Goal: Task Accomplishment & Management: Manage account settings

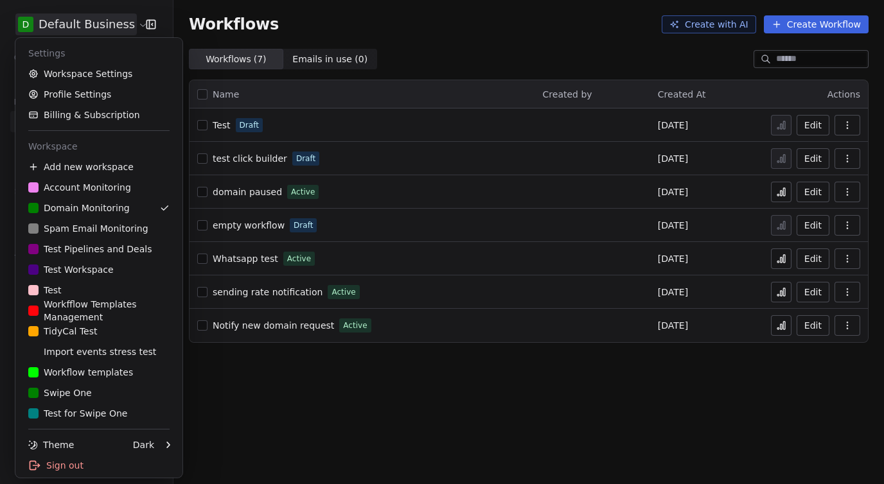
click at [84, 21] on html "D Default Business Contacts People Marketing Workflows Campaigns Metrics & Even…" at bounding box center [442, 242] width 884 height 484
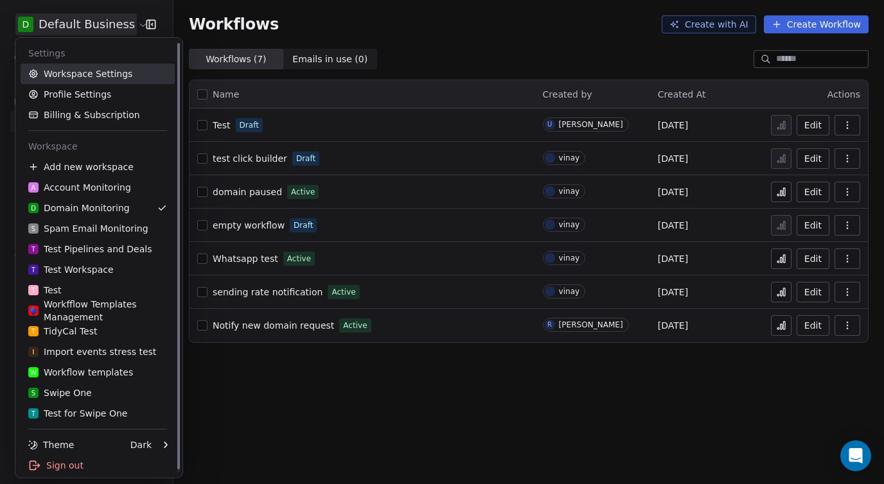
click at [94, 76] on link "Workspace Settings" at bounding box center [98, 74] width 154 height 21
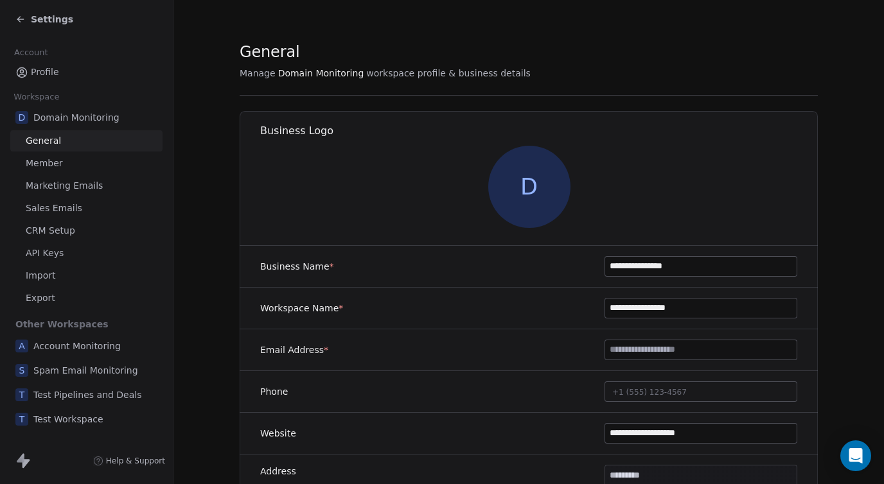
click at [51, 211] on span "Sales Emails" at bounding box center [54, 208] width 57 height 13
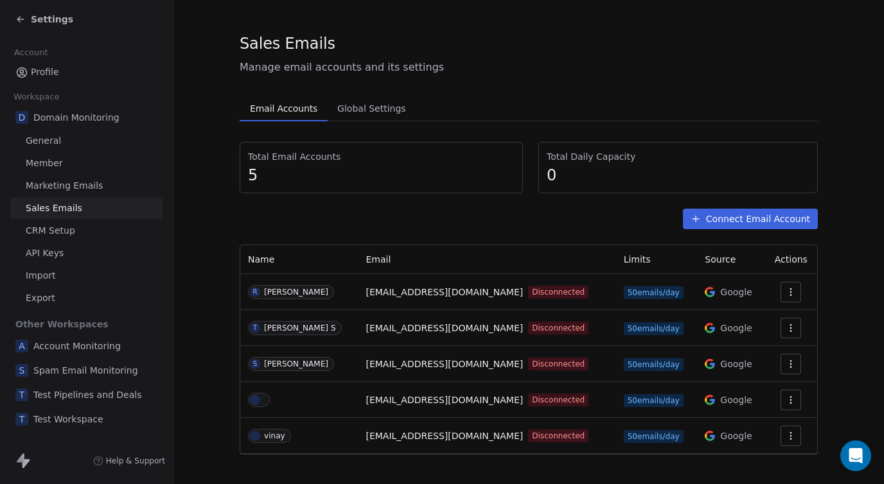
scroll to position [20, 0]
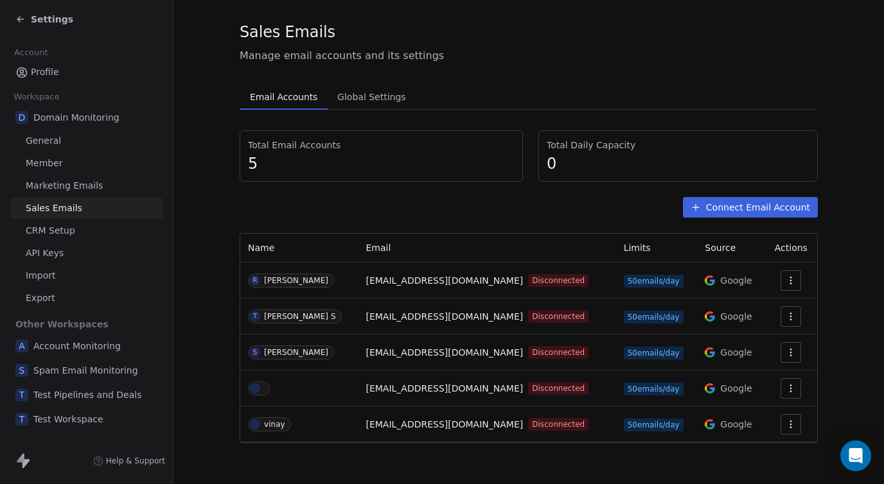
click at [382, 172] on span "5" at bounding box center [381, 163] width 267 height 19
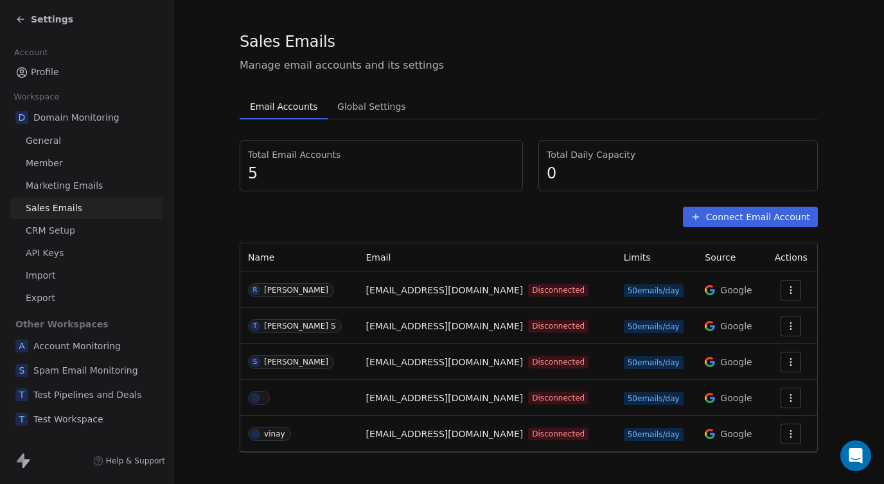
scroll to position [0, 0]
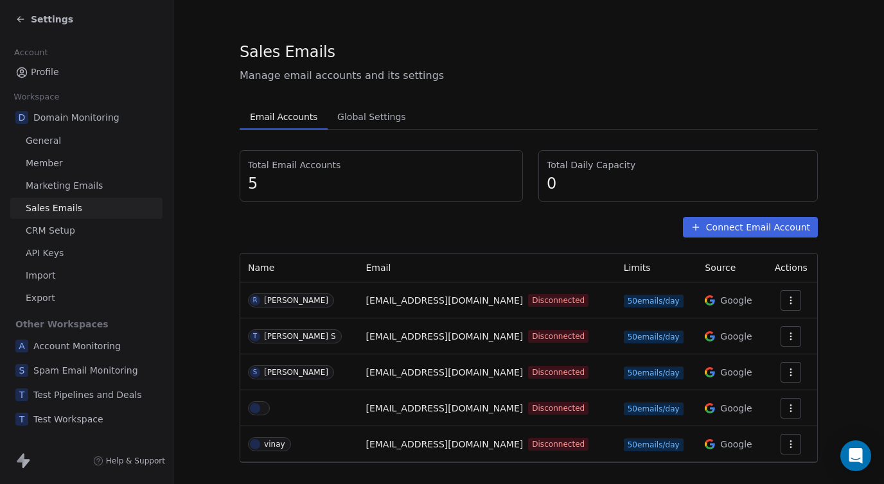
click at [344, 121] on span "Global Settings" at bounding box center [371, 117] width 79 height 18
click at [289, 119] on span "Email Accounts" at bounding box center [284, 117] width 78 height 18
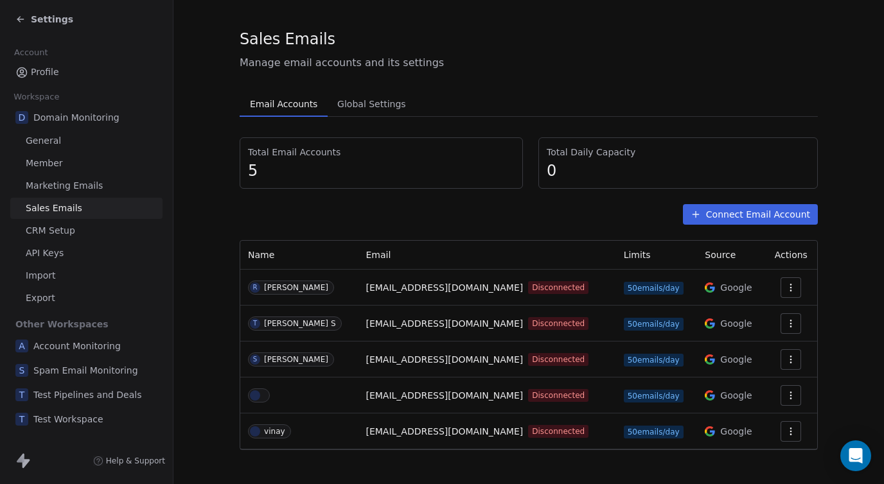
scroll to position [20, 0]
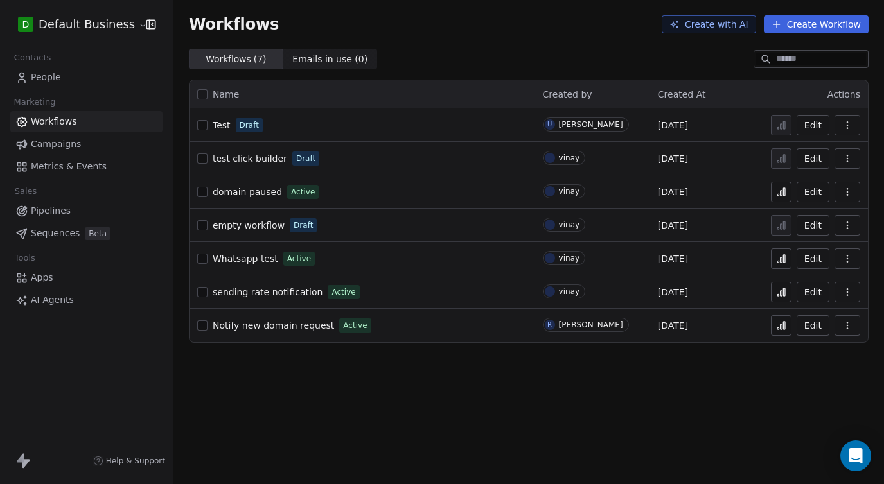
click at [215, 128] on span "Test" at bounding box center [222, 125] width 18 height 10
